Goal: Contribute content: Contribute content

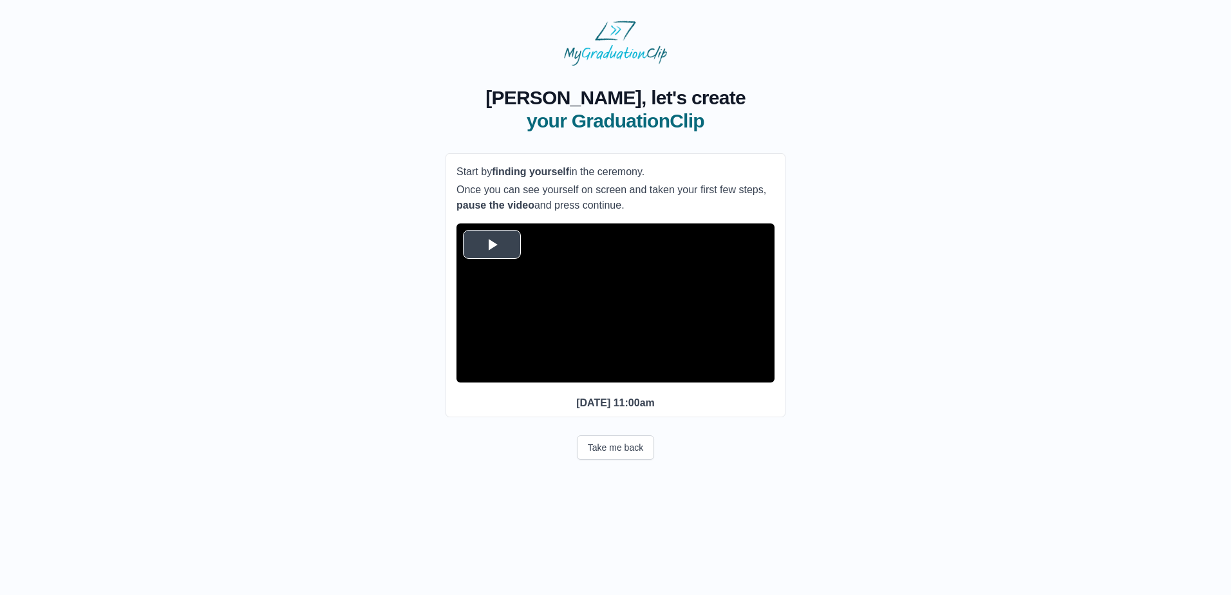
click at [492, 244] on span "Video Player" at bounding box center [492, 244] width 0 height 0
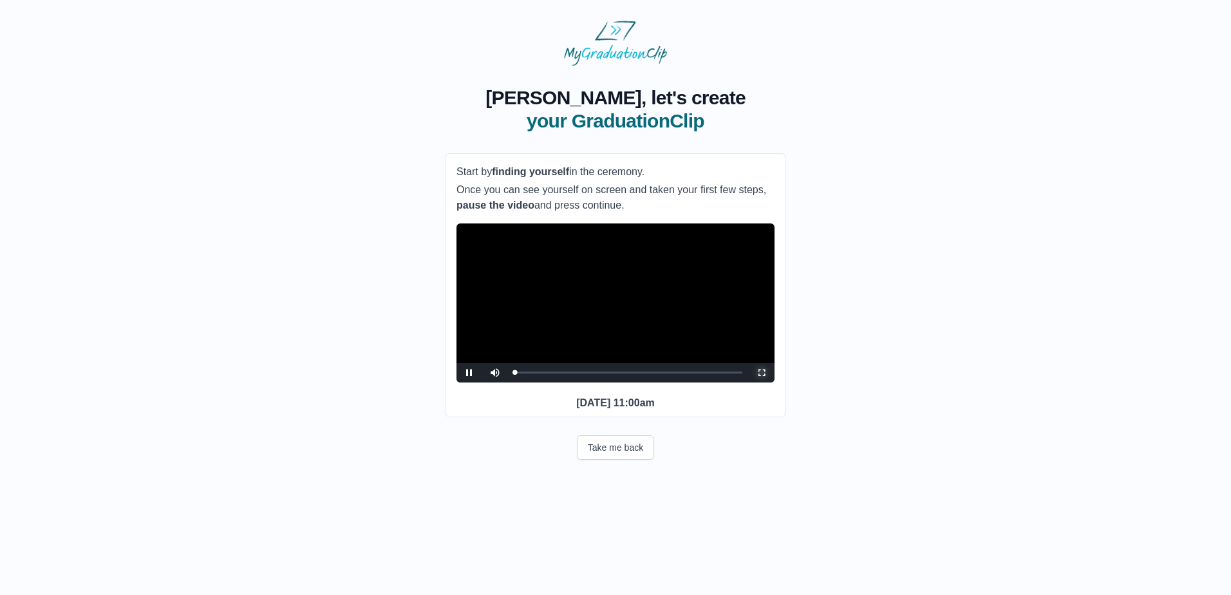
click at [762, 373] on span "Video Player" at bounding box center [762, 373] width 0 height 0
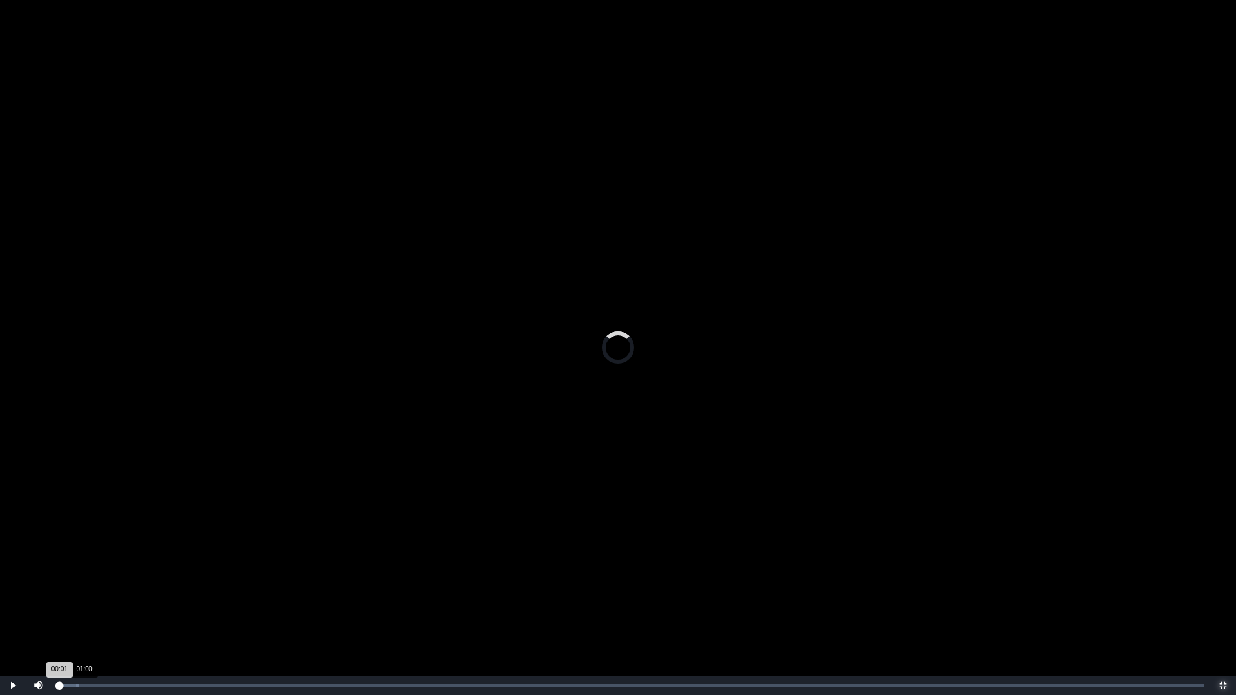
drag, startPoint x: 59, startPoint y: 685, endPoint x: 96, endPoint y: 685, distance: 37.3
click at [96, 594] on div "Loaded : 0% 01:00 00:01 Progress : 0%" at bounding box center [631, 686] width 1146 height 3
click at [130, 594] on div "02:49" at bounding box center [130, 686] width 1 height 3
click at [87, 594] on div "01:08 Progress : 0%" at bounding box center [94, 686] width 72 height 3
click at [71, 594] on div "Loaded : 0% 00:27 01:09 Progress : 0%" at bounding box center [631, 685] width 1159 height 19
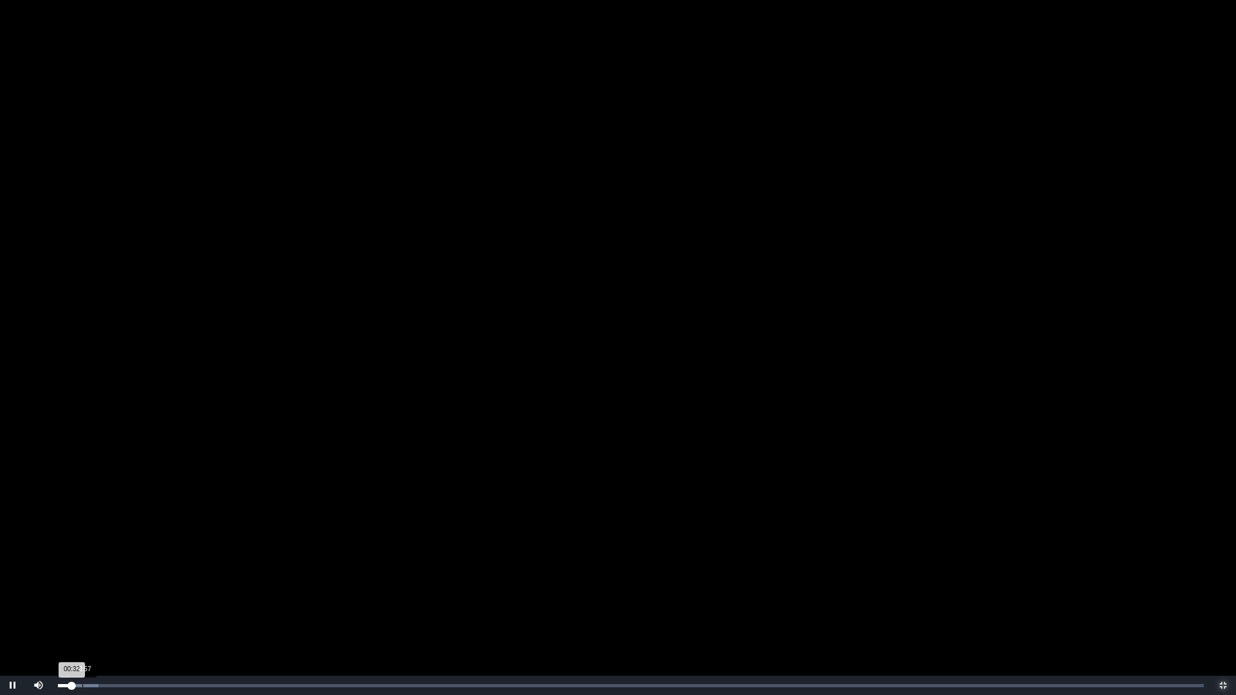
click at [82, 594] on div "00:57" at bounding box center [82, 686] width 1 height 3
click at [97, 594] on div "01:32" at bounding box center [97, 686] width 1 height 3
click at [111, 594] on div "Loaded : 0% 02:02 01:34 Progress : 0%" at bounding box center [631, 685] width 1159 height 19
click at [122, 594] on div "Loaded : 0% 02:31 02:04 Progress : 0%" at bounding box center [631, 685] width 1159 height 19
click at [136, 594] on div "Loaded : 0% 03:03 02:33 Progress : 0%" at bounding box center [631, 685] width 1159 height 19
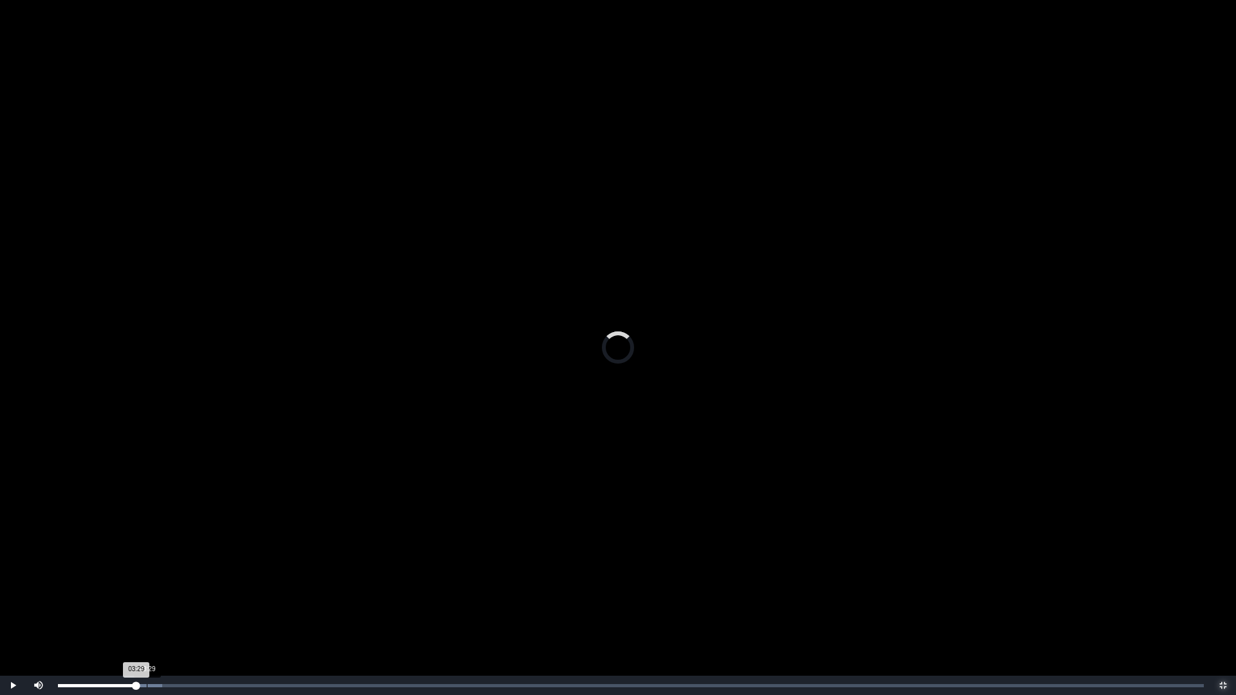
click at [147, 594] on div "Loaded : 0% 03:29 03:29 Progress : 0%" at bounding box center [631, 685] width 1159 height 19
click at [156, 594] on div "Loaded : 0% 03:51 03:51 Progress : 0%" at bounding box center [631, 685] width 1159 height 19
click at [166, 594] on div "Loaded : 0% 04:12 03:52 Progress : 0%" at bounding box center [631, 685] width 1159 height 19
click at [178, 594] on div "Loaded : 0% 04:41 04:41 Progress : 0%" at bounding box center [631, 686] width 1146 height 3
click at [185, 594] on div "Loaded : 0% 04:58 04:42 Progress : 0%" at bounding box center [631, 686] width 1146 height 3
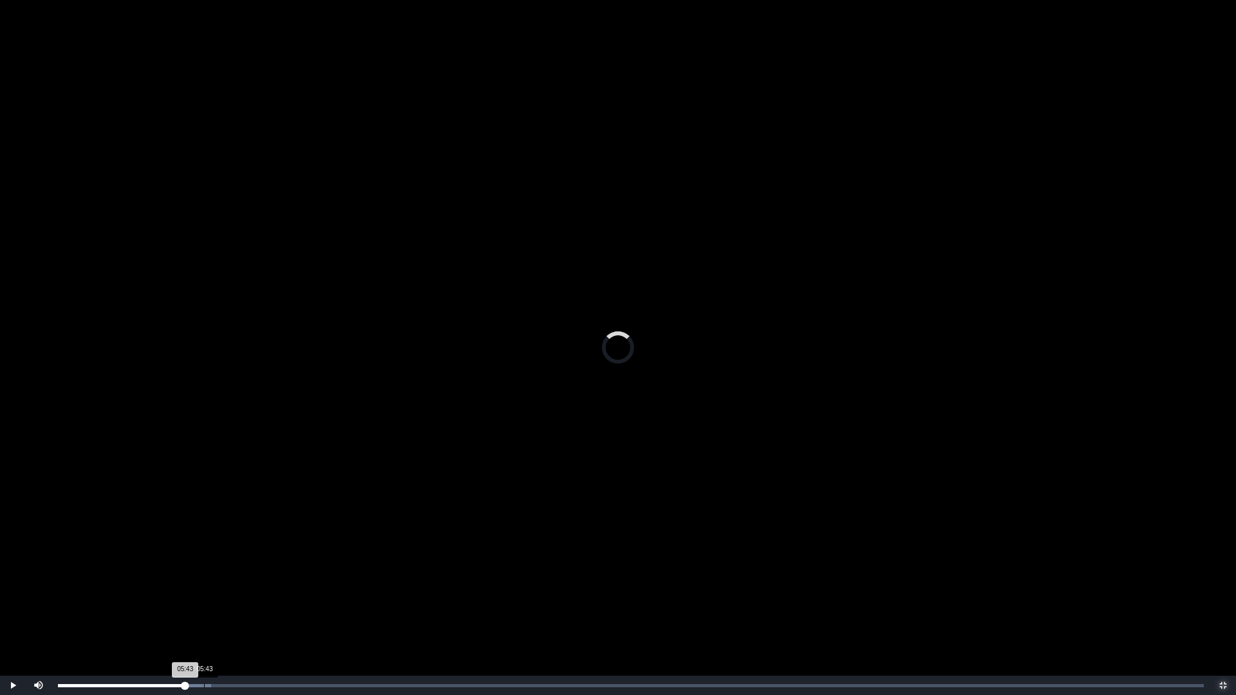
click at [204, 594] on div "Loaded : 0% 05:43 05:43 Progress : 0%" at bounding box center [631, 685] width 1159 height 19
click at [221, 594] on div "Loaded : 0% 06:23 05:44 Progress : 0%" at bounding box center [631, 685] width 1159 height 19
click at [232, 594] on div "Loaded : 0% 06:39 06:23 Progress : 0%" at bounding box center [631, 685] width 1159 height 19
click at [245, 594] on div "Loaded : 0% 07:19 06:50 Progress : 0%" at bounding box center [631, 686] width 1146 height 3
click at [267, 594] on div "08:10" at bounding box center [267, 686] width 1 height 3
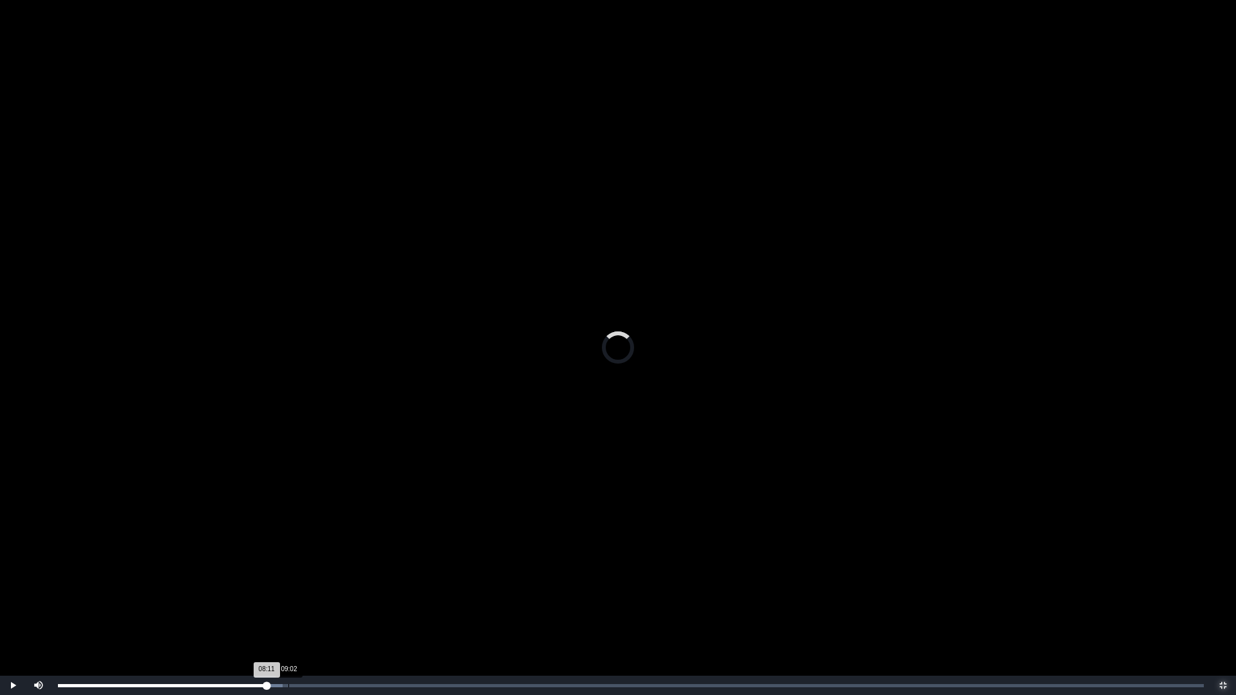
click at [289, 594] on div "Loaded : 0% 09:02 08:11 Progress : 0%" at bounding box center [631, 686] width 1146 height 3
click at [302, 594] on div "Progress Bar" at bounding box center [301, 686] width 26 height 3
click at [330, 594] on div "Loaded : 0% 10:39 10:39 Progress : 0%" at bounding box center [631, 685] width 1159 height 19
click at [357, 594] on div "Loaded : 0% 11:45 10:40 Progress : 0%" at bounding box center [631, 685] width 1159 height 19
click at [405, 594] on div "Loaded : 0% 13:36 11:45 Progress : 0%" at bounding box center [631, 685] width 1159 height 19
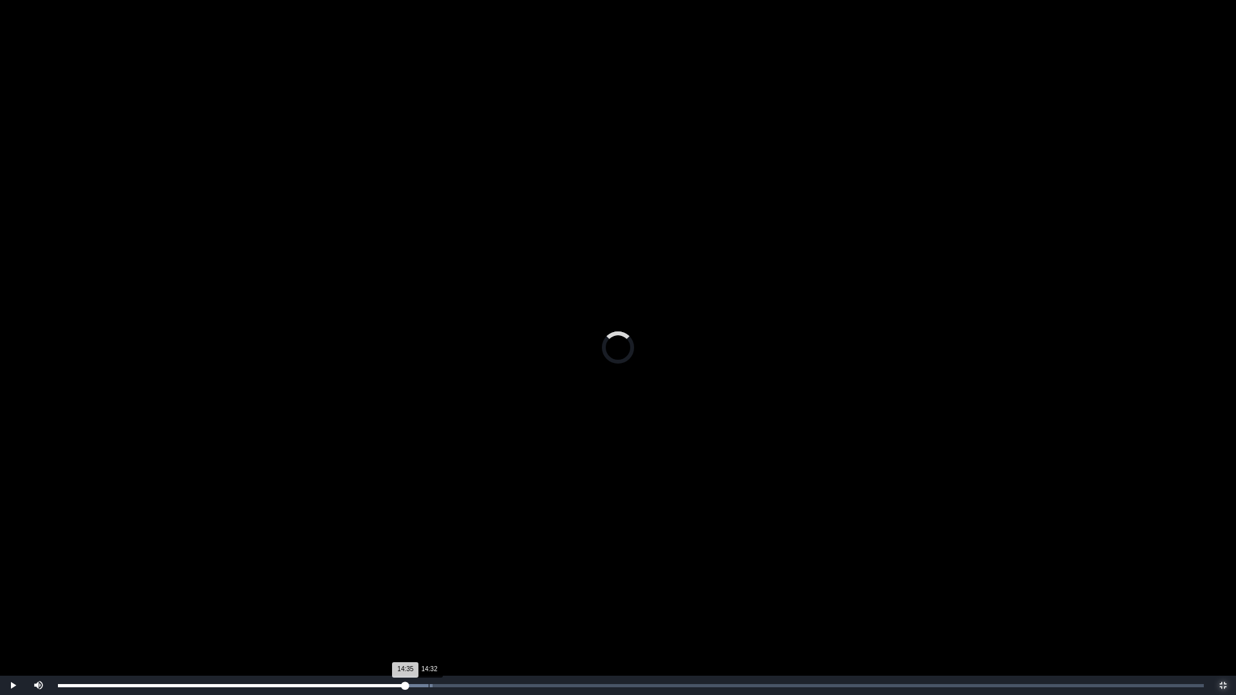
click at [430, 594] on div "Loaded : 0% 14:32 14:35 Progress : 0%" at bounding box center [631, 685] width 1159 height 19
drag, startPoint x: 431, startPoint y: 688, endPoint x: 65, endPoint y: 685, distance: 366.4
click at [66, 594] on div "00:24 Progress : 0%" at bounding box center [63, 686] width 10 height 3
drag, startPoint x: 69, startPoint y: 685, endPoint x: 259, endPoint y: 686, distance: 190.0
click at [259, 594] on div "07:52 Progress : 0%" at bounding box center [159, 686] width 202 height 3
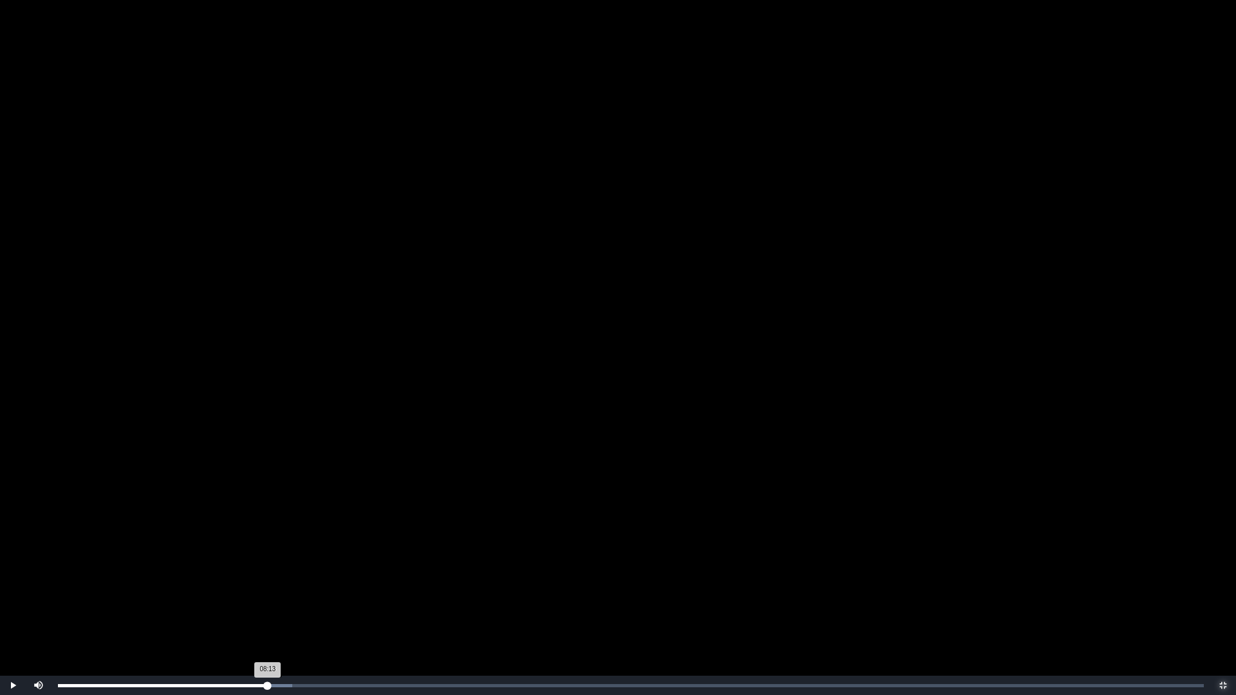
click at [268, 594] on div "Loaded : 0% 08:13 08:13 Progress : 0%" at bounding box center [631, 685] width 1159 height 19
click at [285, 594] on div "Loaded : 0% 08:54 08:54 Progress : 0%" at bounding box center [631, 685] width 1159 height 19
click at [298, 594] on div "Loaded : 0% 09:24 08:55 Progress : 0%" at bounding box center [631, 685] width 1159 height 19
click at [308, 594] on div "Loaded : 0% 09:49 09:25 Progress : 0%" at bounding box center [631, 685] width 1159 height 19
click at [339, 594] on div "Loaded : 0% 11:01 09:50 Progress : 0%" at bounding box center [631, 685] width 1159 height 19
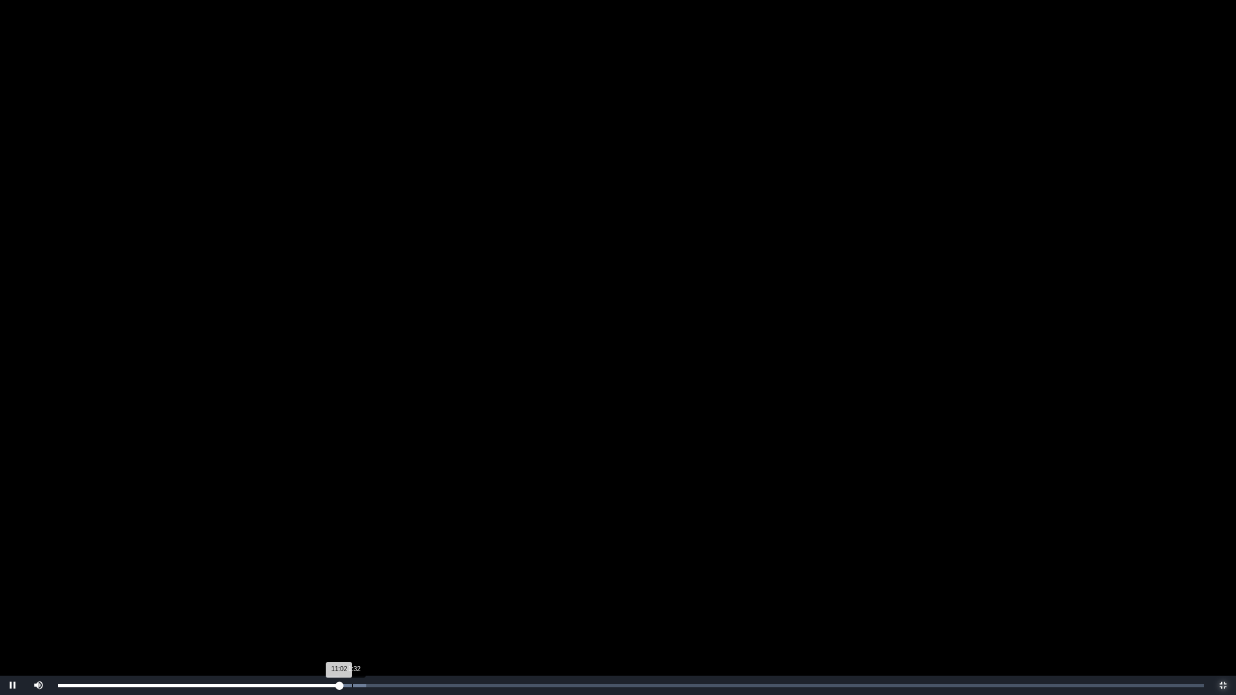
click at [353, 594] on div "Loaded : 0% 11:32 11:02 Progress : 0%" at bounding box center [631, 685] width 1159 height 19
click at [364, 594] on div "Loaded : 0% 11:59 11:59 Progress : 0%" at bounding box center [631, 685] width 1159 height 19
click at [382, 594] on div "12:41" at bounding box center [382, 686] width 1 height 3
click at [390, 594] on div "Loaded : 0% 13:00 13:00 Progress : 0%" at bounding box center [631, 686] width 1146 height 3
click at [406, 594] on div "Loaded : 0% 13:39 13:39 Progress : 0%" at bounding box center [631, 686] width 1146 height 3
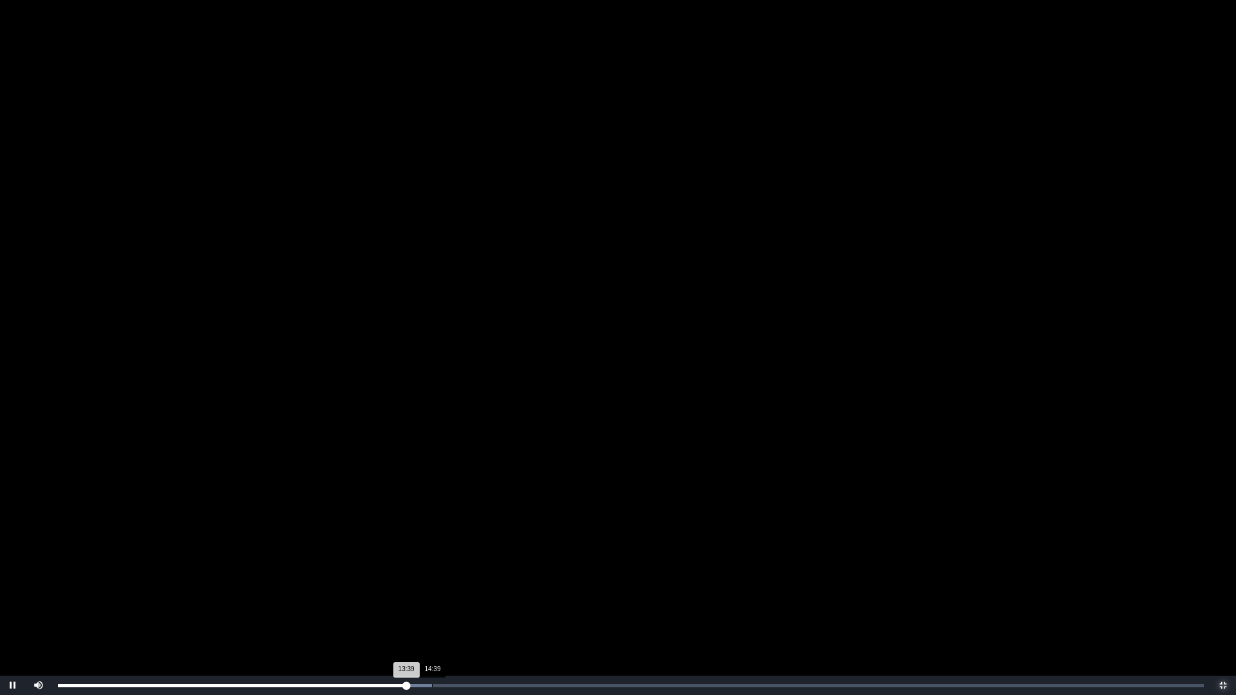
click at [432, 594] on div "14:39" at bounding box center [432, 686] width 1 height 3
click at [446, 594] on div "Loaded : 0% 15:07 14:40 Progress : 0%" at bounding box center [631, 686] width 1146 height 3
click at [1224, 594] on span "Video Player" at bounding box center [1224, 686] width 0 height 0
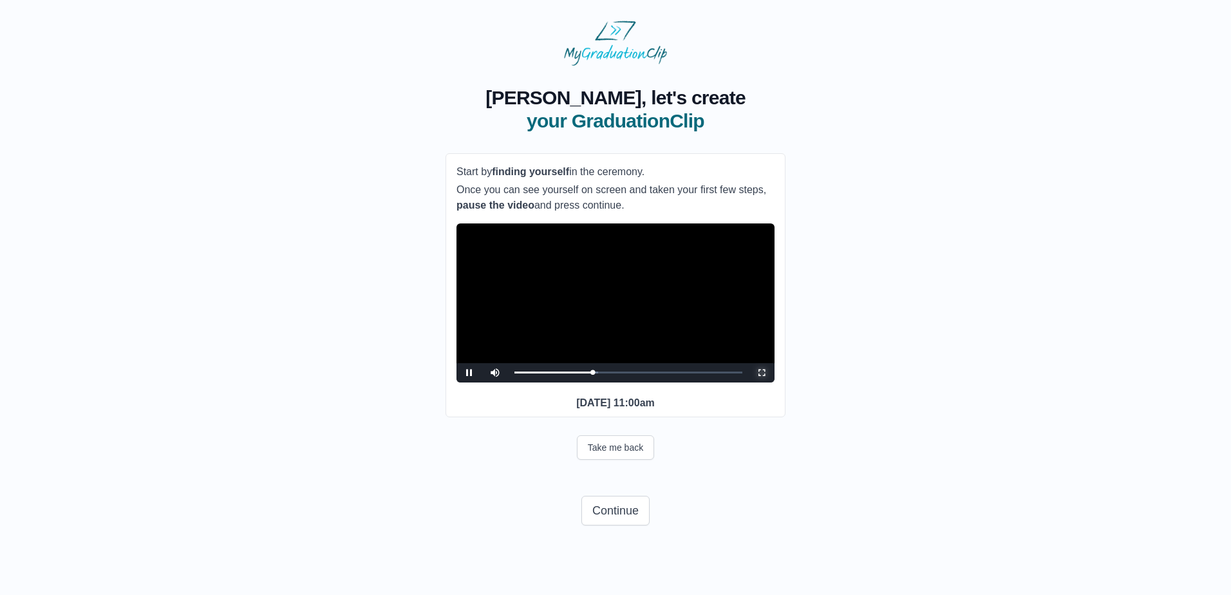
click at [762, 373] on span "Video Player" at bounding box center [762, 373] width 0 height 0
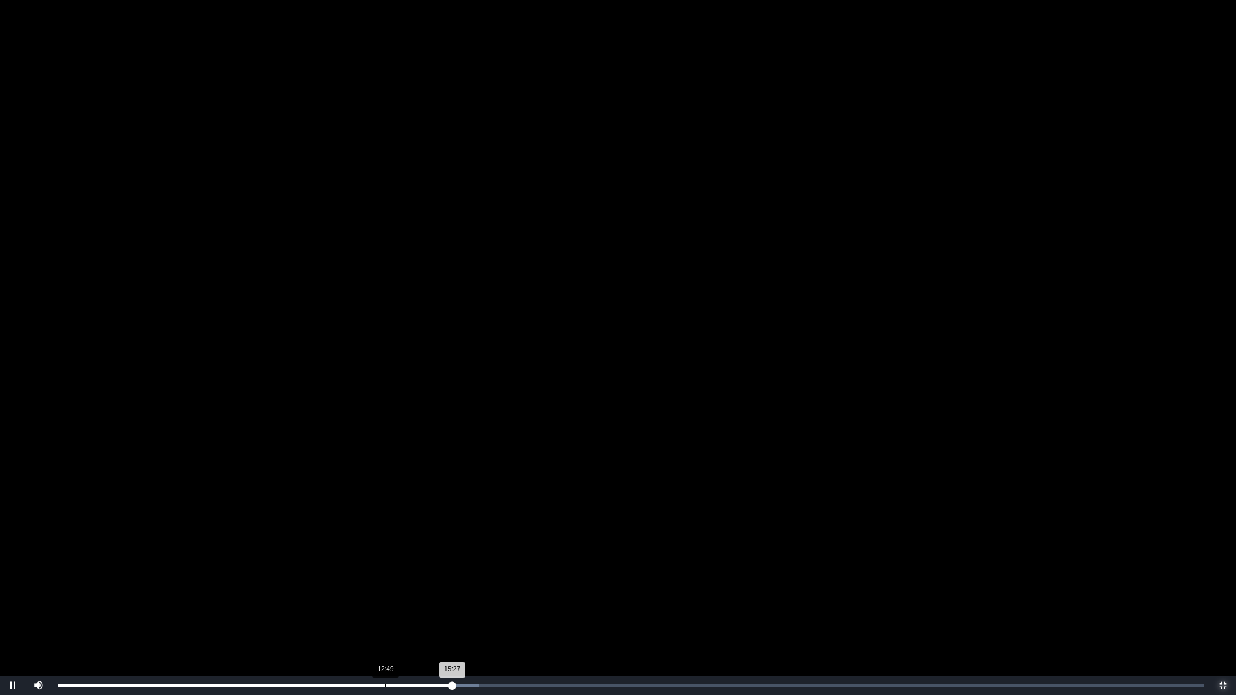
click at [385, 594] on div "Loaded : 0% 12:49 15:27 Progress : 0%" at bounding box center [631, 685] width 1159 height 19
click at [367, 594] on div "Loaded : 0% 12:07 12:53 Progress : 0%" at bounding box center [631, 685] width 1159 height 19
click at [347, 594] on div "Loaded : 0% 11:20 11:20 Progress : 0%" at bounding box center [631, 685] width 1159 height 19
click at [338, 594] on div "Loaded : 0% 11:00 11:20 Progress : 0%" at bounding box center [631, 685] width 1159 height 19
click at [316, 594] on div "Loaded : 0% 10:07 10:07 Progress : 0%" at bounding box center [631, 685] width 1159 height 19
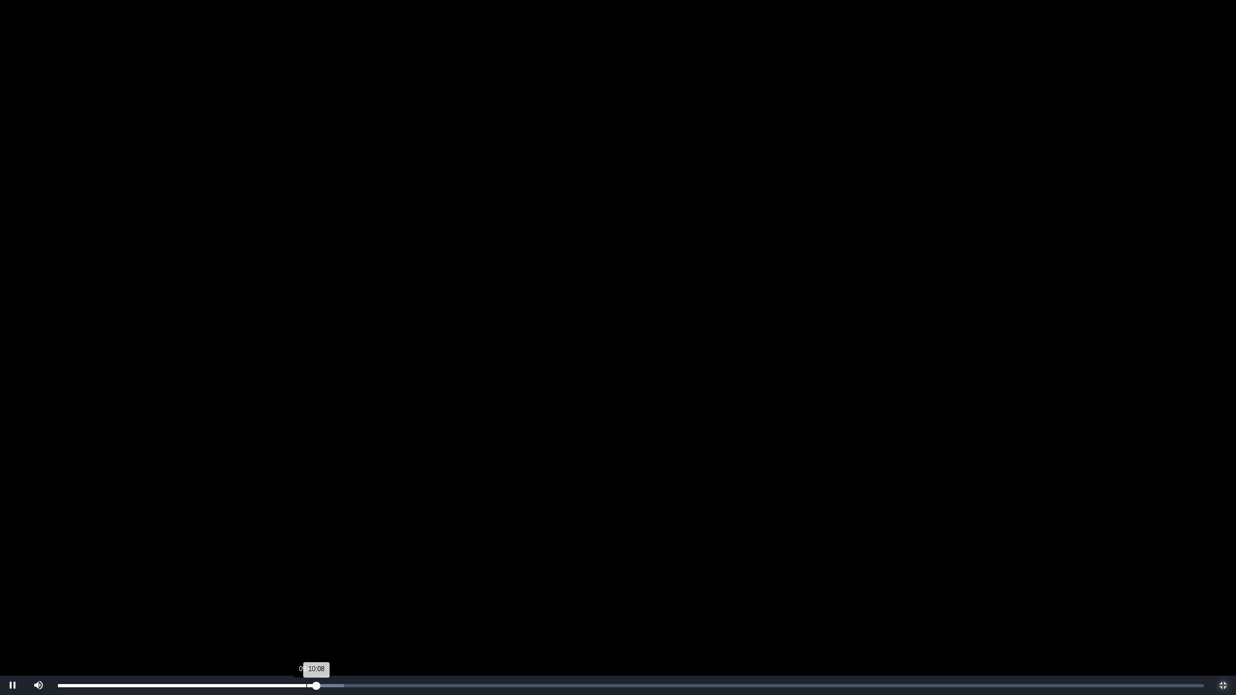
click at [306, 594] on div "Loaded : 0% 09:44 10:08 Progress : 0%" at bounding box center [631, 685] width 1159 height 19
click at [285, 594] on div "Loaded : 0% 08:54 08:54 Progress : 0%" at bounding box center [631, 685] width 1159 height 19
click at [266, 594] on div "Loaded : 0% 08:09 08:09 Progress : 0%" at bounding box center [631, 685] width 1159 height 19
click at [245, 594] on div "Loaded : 0% 07:23 08:09 Progress : 0%" at bounding box center [631, 685] width 1159 height 19
click at [232, 594] on div "Loaded : 0% 06:48 06:48 Progress : 0%" at bounding box center [631, 685] width 1159 height 19
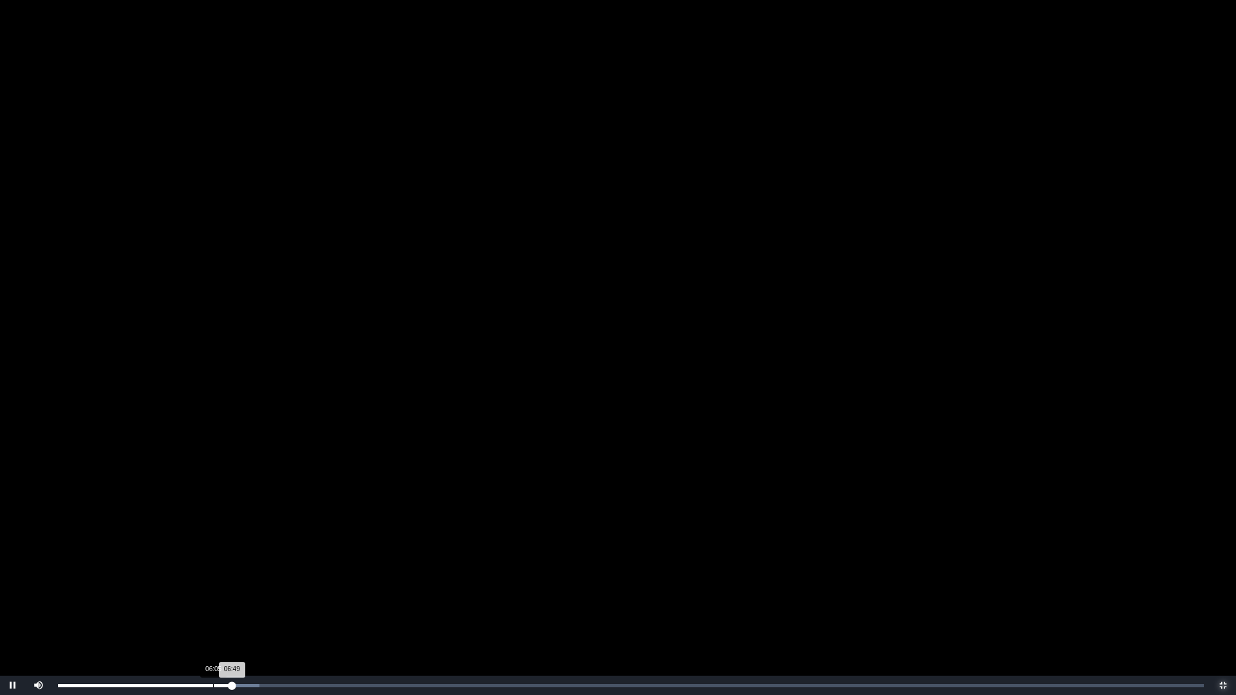
click at [213, 594] on div "Loaded : 0% 06:05 06:49 Progress : 0%" at bounding box center [631, 685] width 1159 height 19
click at [200, 594] on div "Loaded : 0% 05:33 06:04 Progress : 0%" at bounding box center [631, 685] width 1159 height 19
click at [187, 594] on div "05:02" at bounding box center [187, 686] width 1 height 3
click at [169, 594] on div "04:20" at bounding box center [169, 686] width 1 height 3
click at [142, 594] on div "Loaded : 0% 03:16 04:20 Progress : 0%" at bounding box center [631, 685] width 1159 height 19
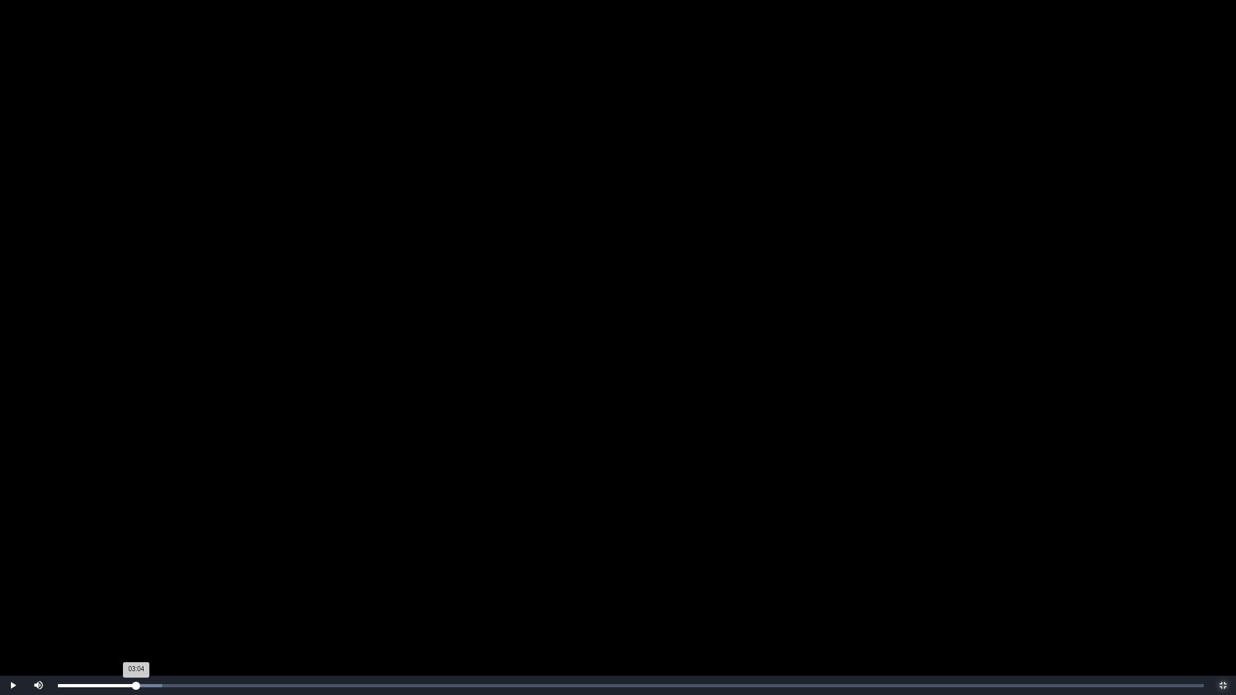
click at [137, 594] on div "03:04 Progress : 0%" at bounding box center [97, 686] width 79 height 3
click at [139, 594] on div "Loaded : 0% 03:10 03:28 Progress : 0%" at bounding box center [631, 686] width 1146 height 3
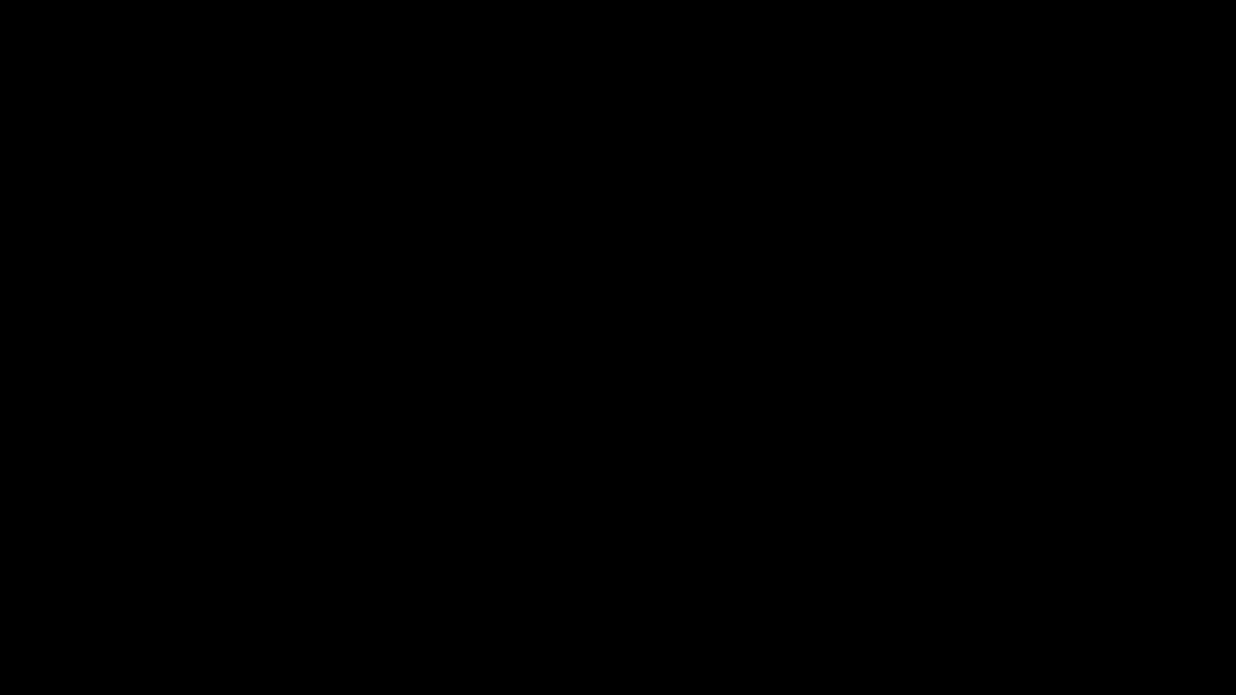
click at [13, 594] on span "Video Player" at bounding box center [13, 686] width 0 height 0
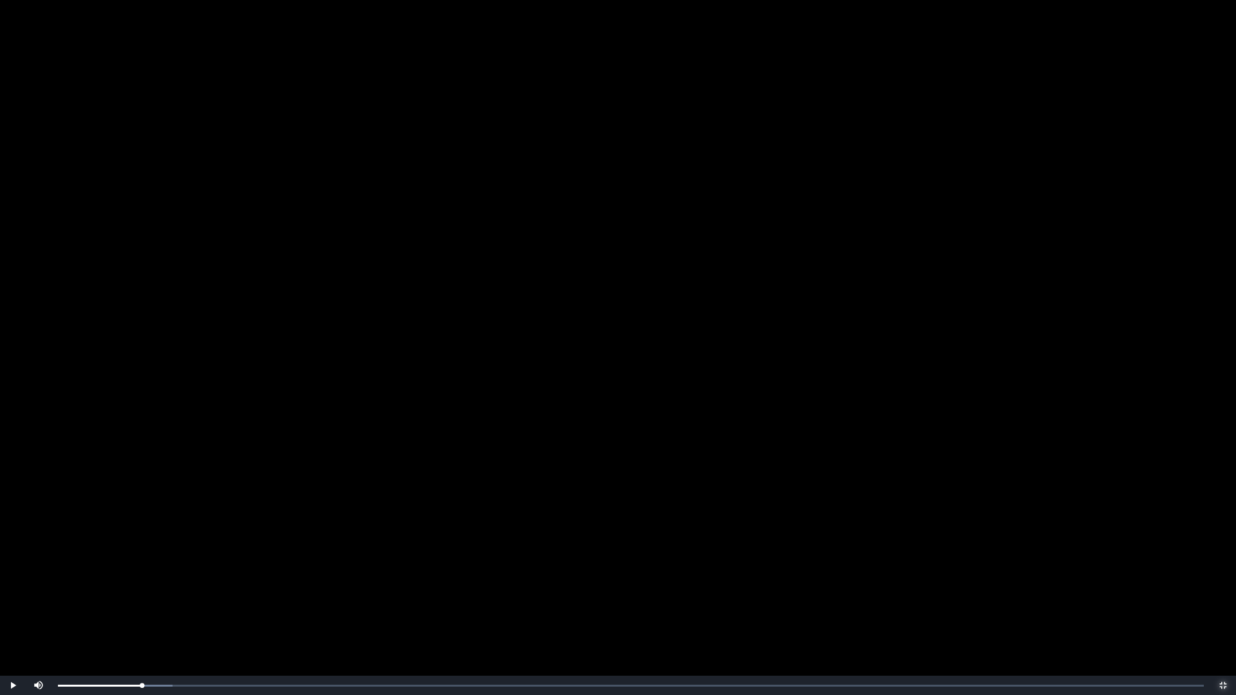
click at [1224, 594] on span "Video Player" at bounding box center [1224, 686] width 0 height 0
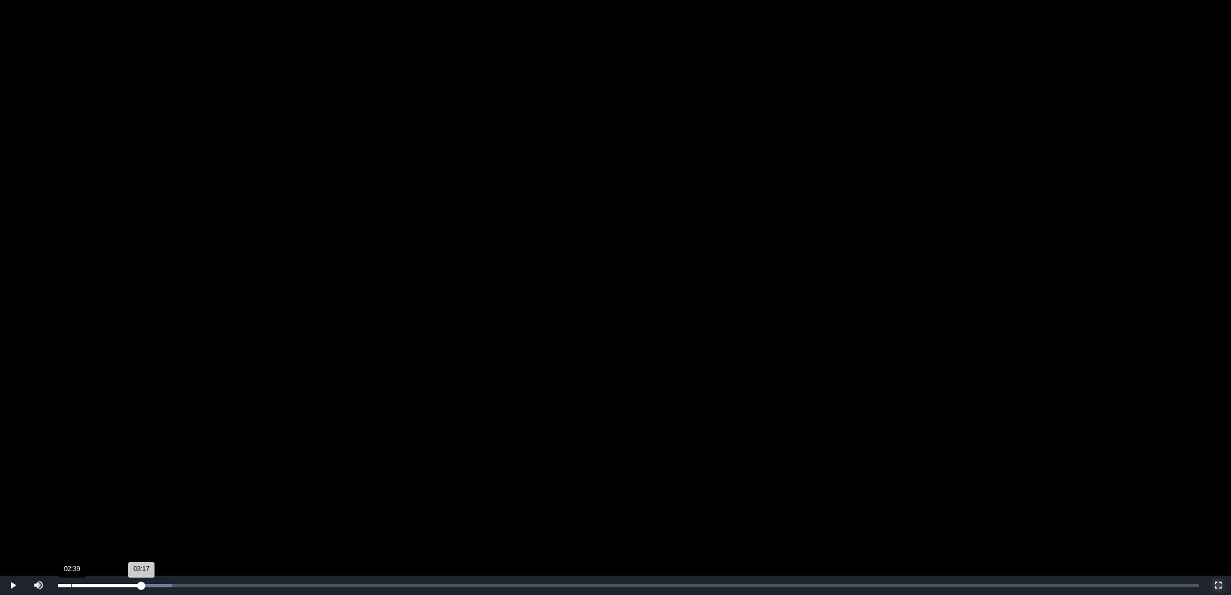
click at [142, 584] on div "03:17 Progress : 0%" at bounding box center [100, 585] width 84 height 3
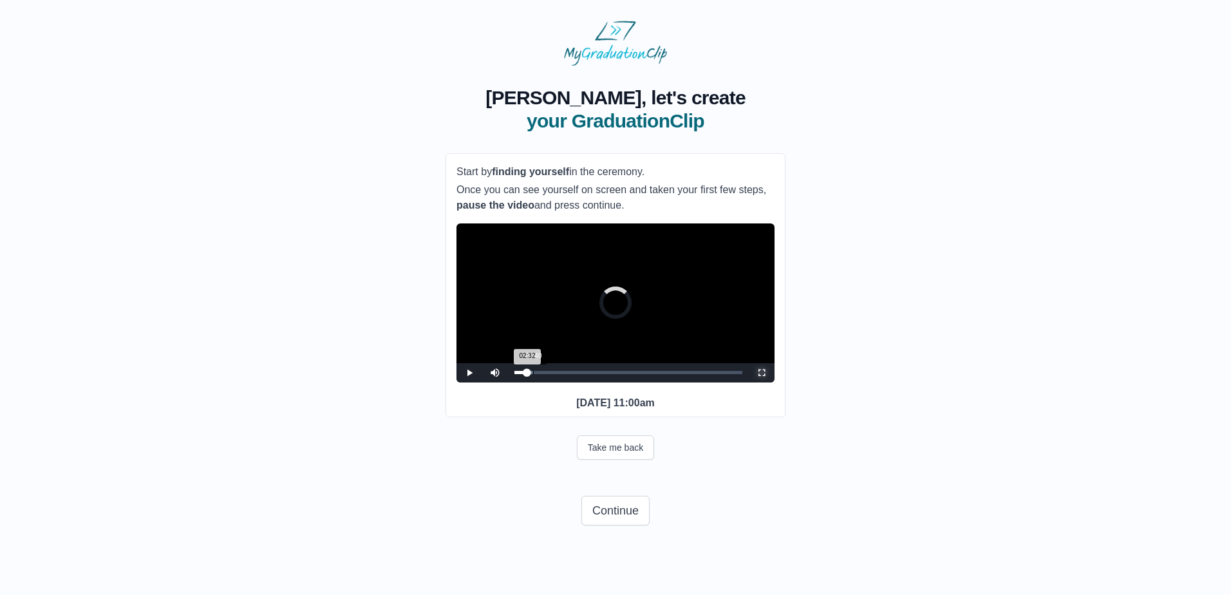
click at [533, 374] on div "03:40" at bounding box center [533, 372] width 1 height 3
click at [469, 373] on span "Video Player" at bounding box center [469, 373] width 0 height 0
click at [762, 373] on span "Video Player" at bounding box center [762, 373] width 0 height 0
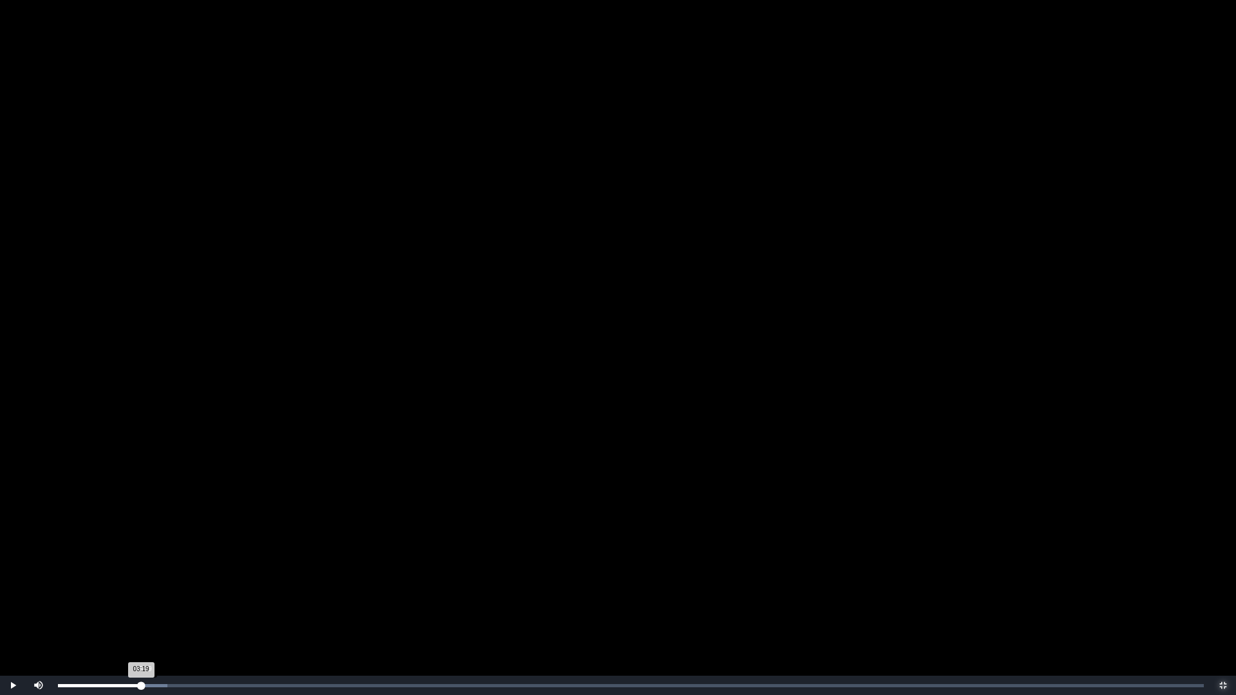
drag, startPoint x: 156, startPoint y: 682, endPoint x: 143, endPoint y: 682, distance: 12.9
click at [141, 594] on div "03:19 Progress : 0%" at bounding box center [99, 686] width 83 height 3
click at [140, 594] on div "03:13 Progress : 0%" at bounding box center [99, 686] width 83 height 3
click at [13, 594] on span "Video Player" at bounding box center [13, 686] width 0 height 0
click at [1224, 594] on span "Video Player" at bounding box center [1224, 686] width 0 height 0
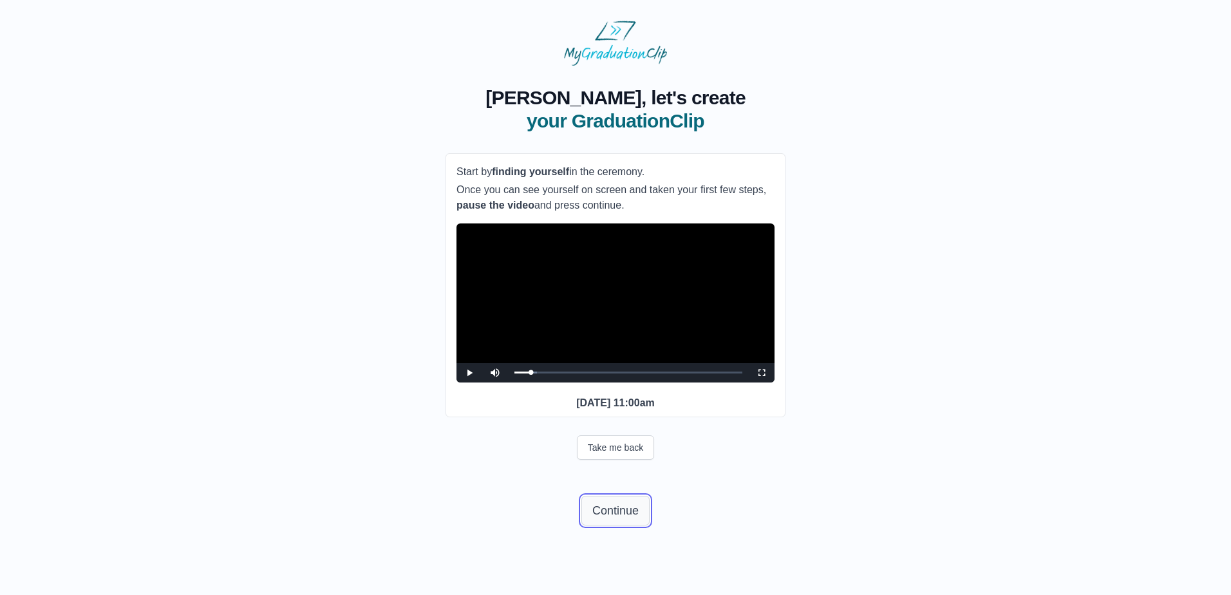
click at [619, 525] on button "Continue" at bounding box center [615, 511] width 68 height 30
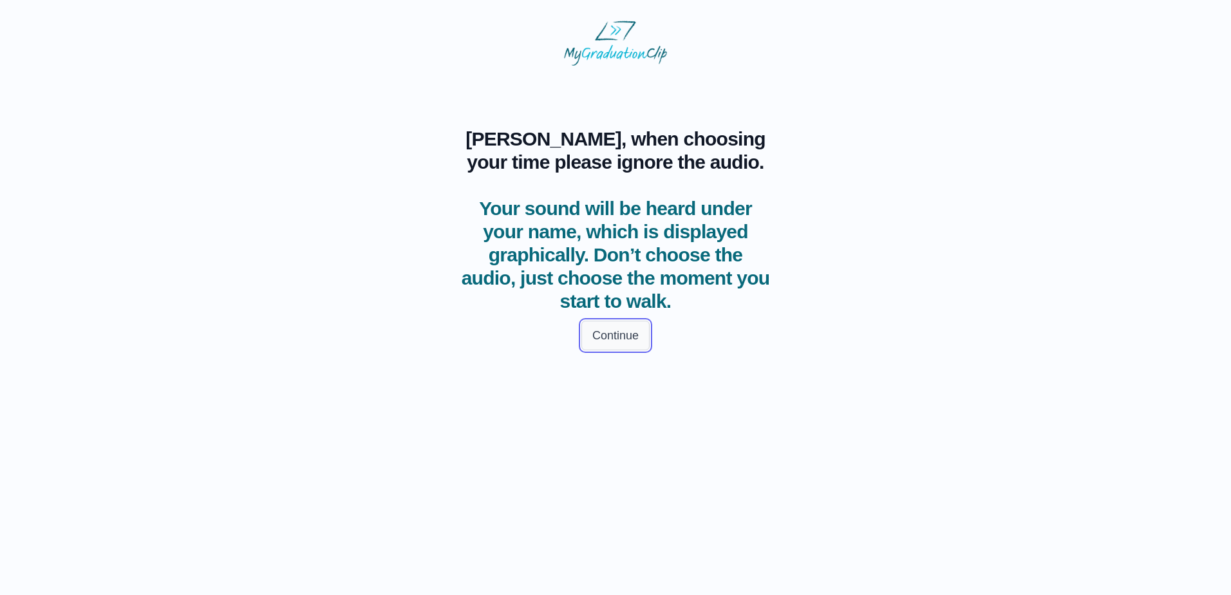
click at [613, 334] on button "Continue" at bounding box center [615, 336] width 68 height 30
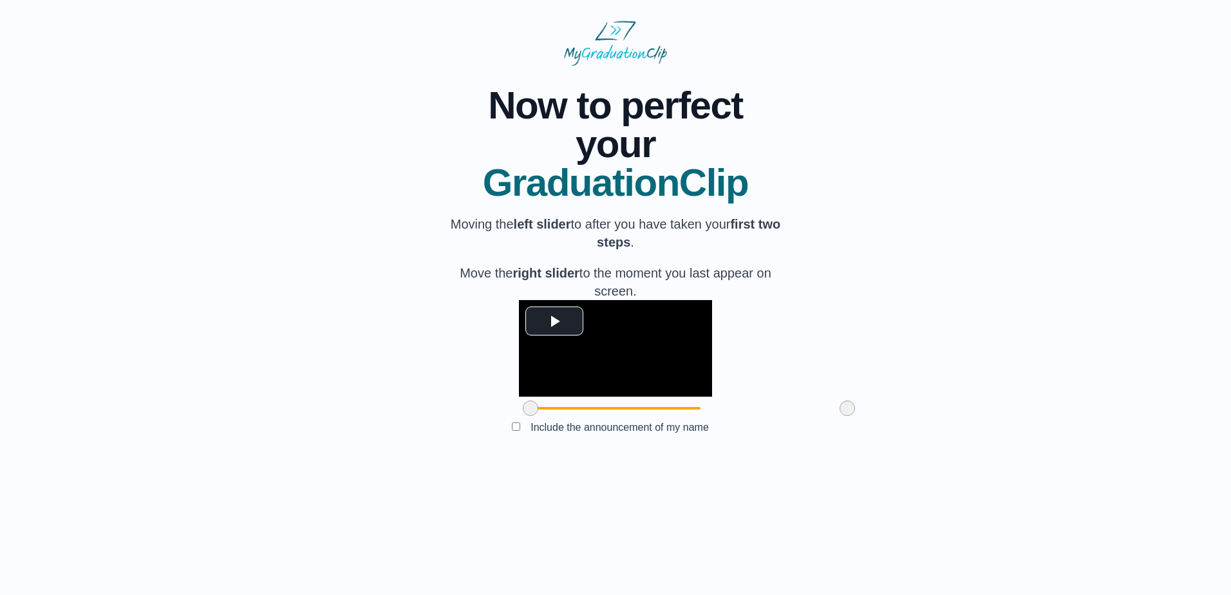
drag, startPoint x: 455, startPoint y: 502, endPoint x: 402, endPoint y: 507, distance: 53.1
click at [402, 460] on div "**********" at bounding box center [616, 263] width 1190 height 394
drag, startPoint x: 460, startPoint y: 498, endPoint x: 539, endPoint y: 505, distance: 78.9
click at [601, 416] on span at bounding box center [608, 408] width 15 height 15
drag, startPoint x: 771, startPoint y: 502, endPoint x: 759, endPoint y: 503, distance: 12.3
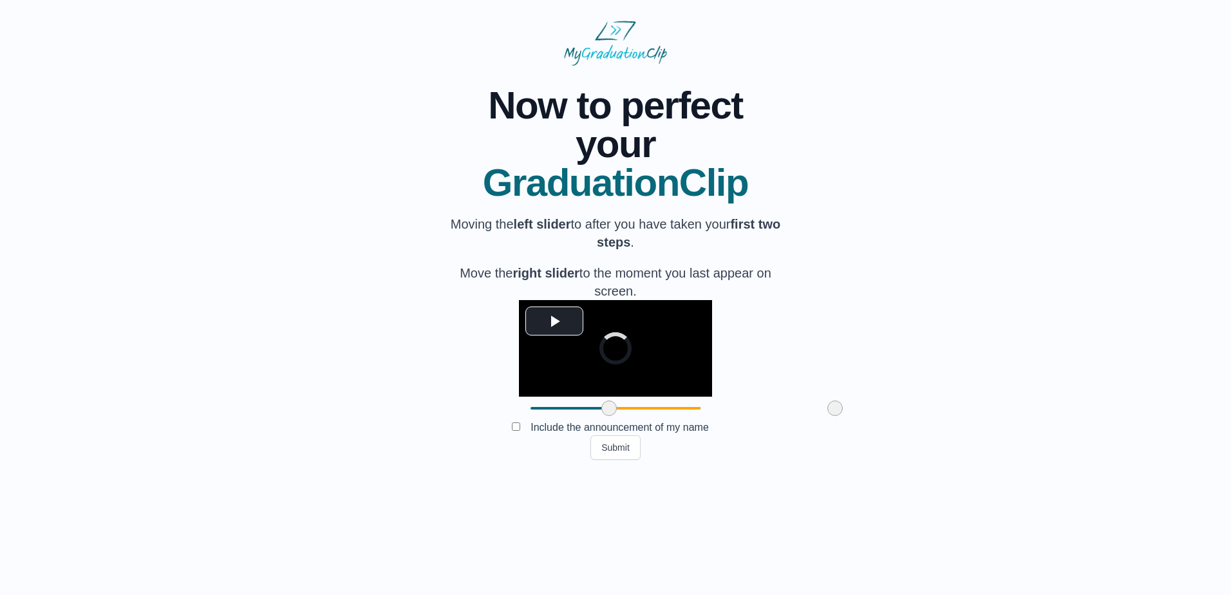
click at [827, 416] on span at bounding box center [834, 408] width 15 height 15
click at [614, 460] on button "Submit" at bounding box center [616, 447] width 50 height 24
